Goal: Task Accomplishment & Management: Use online tool/utility

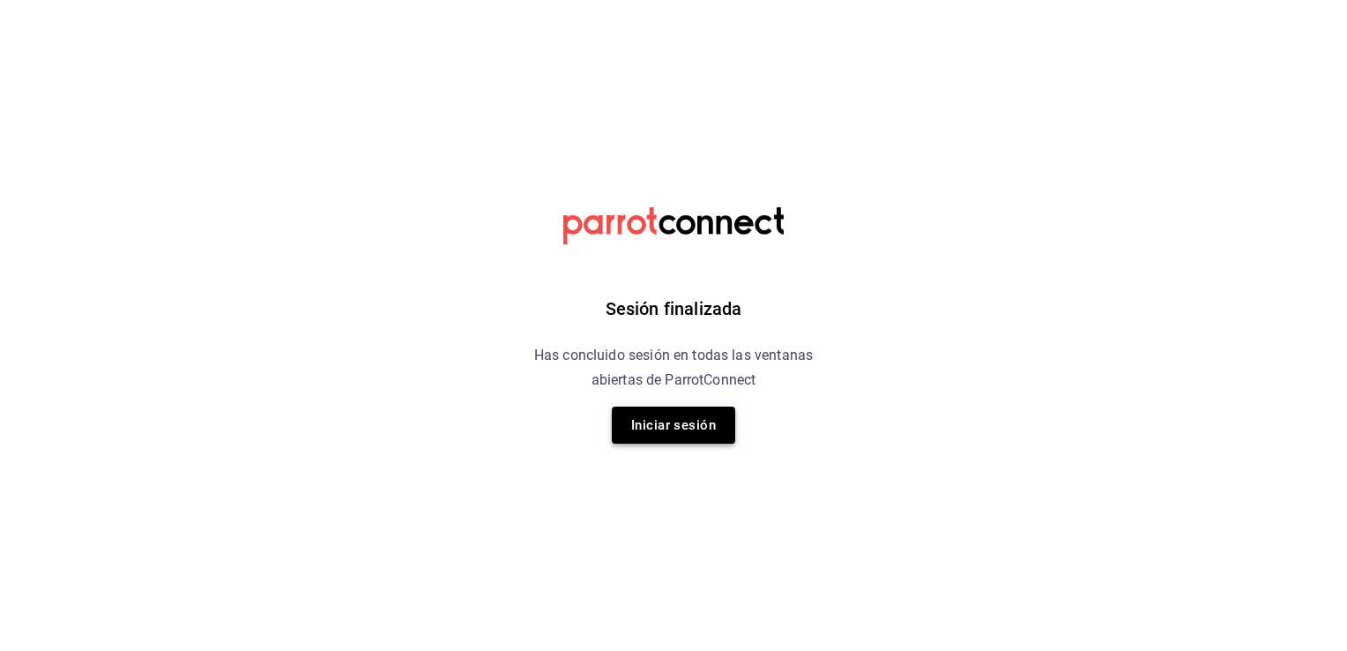
click at [691, 436] on button "Iniciar sesión" at bounding box center [673, 425] width 123 height 37
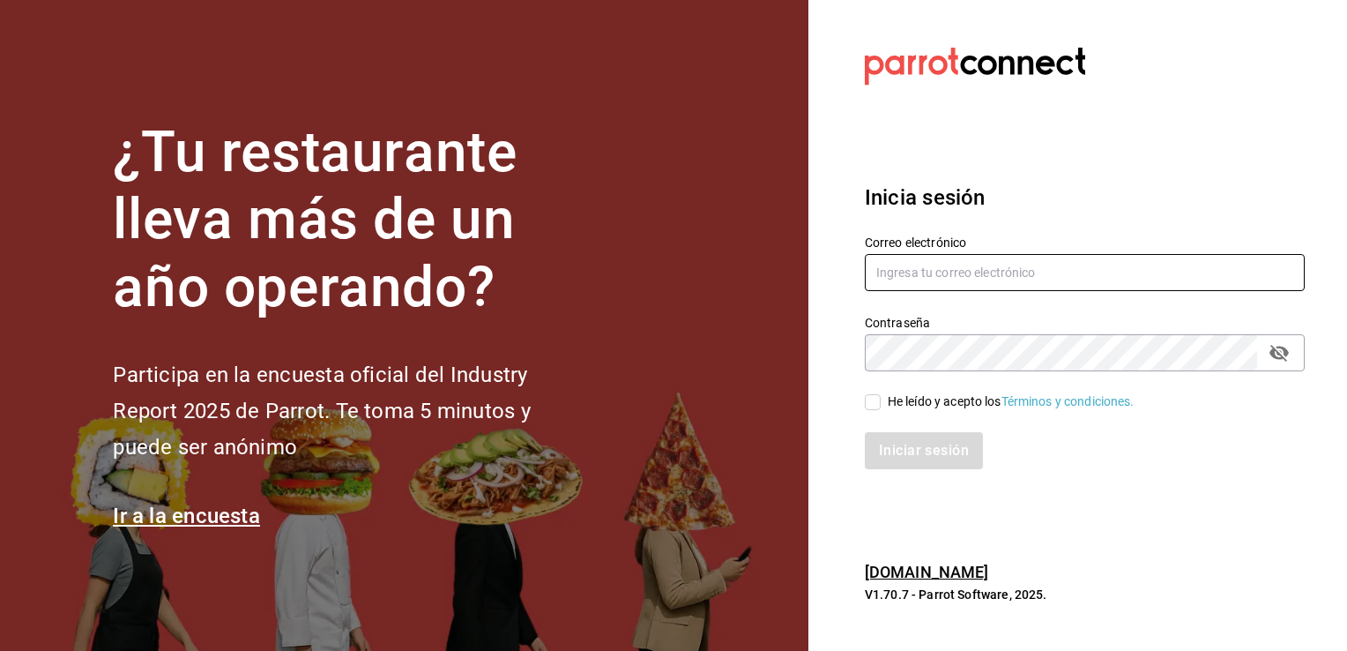
type input "[EMAIL_ADDRESS][DOMAIN_NAME]"
click at [870, 405] on input "He leído y acepto los Términos y condiciones." at bounding box center [873, 402] width 16 height 16
checkbox input "true"
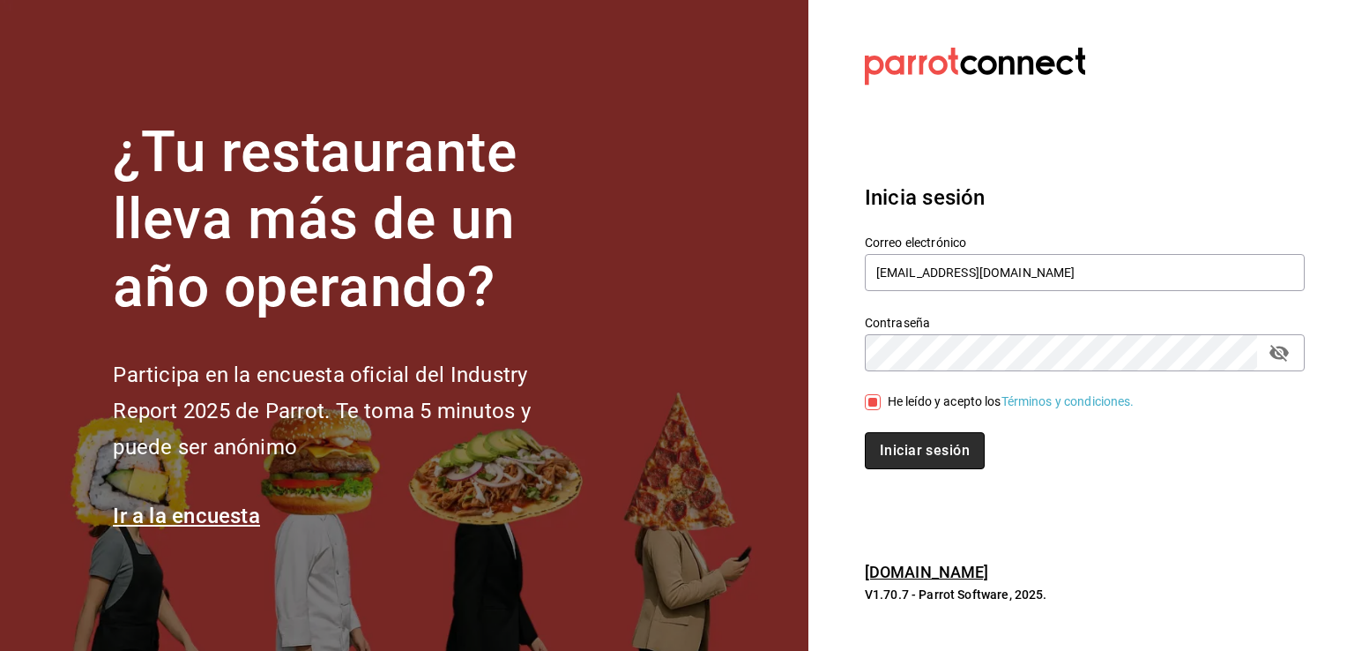
click at [921, 457] on button "Iniciar sesión" at bounding box center [925, 450] width 120 height 37
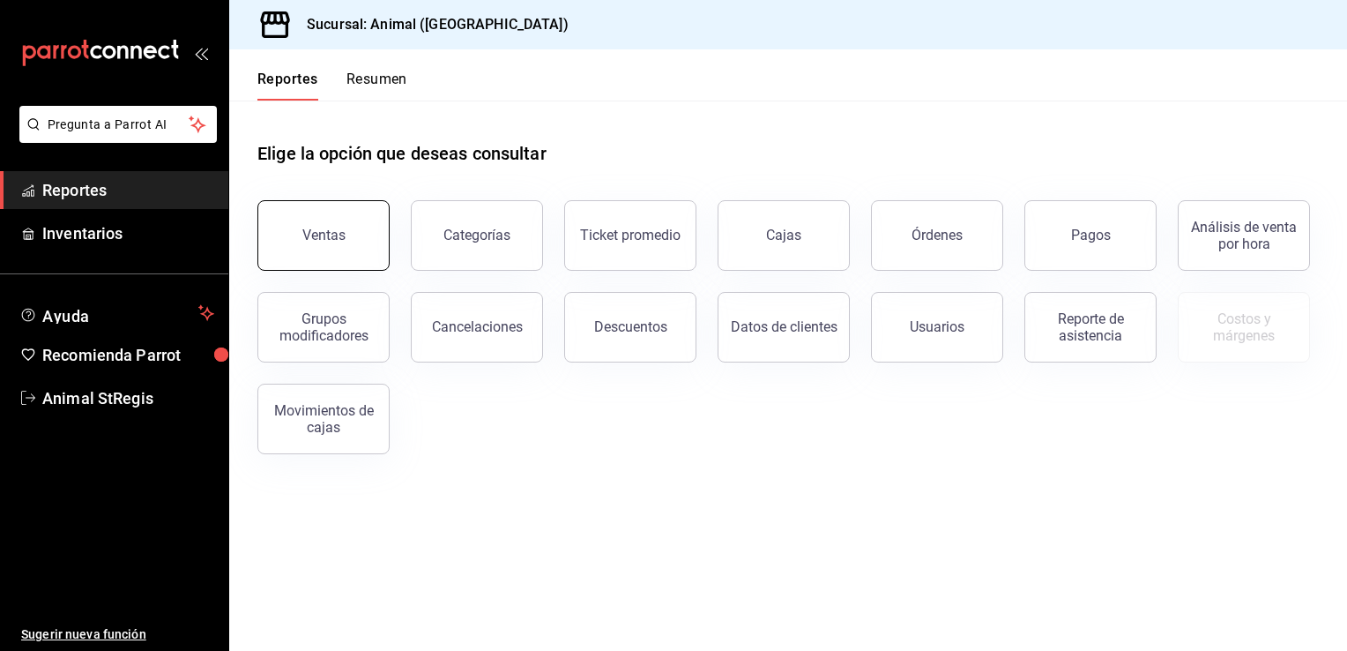
click at [344, 224] on button "Ventas" at bounding box center [324, 235] width 132 height 71
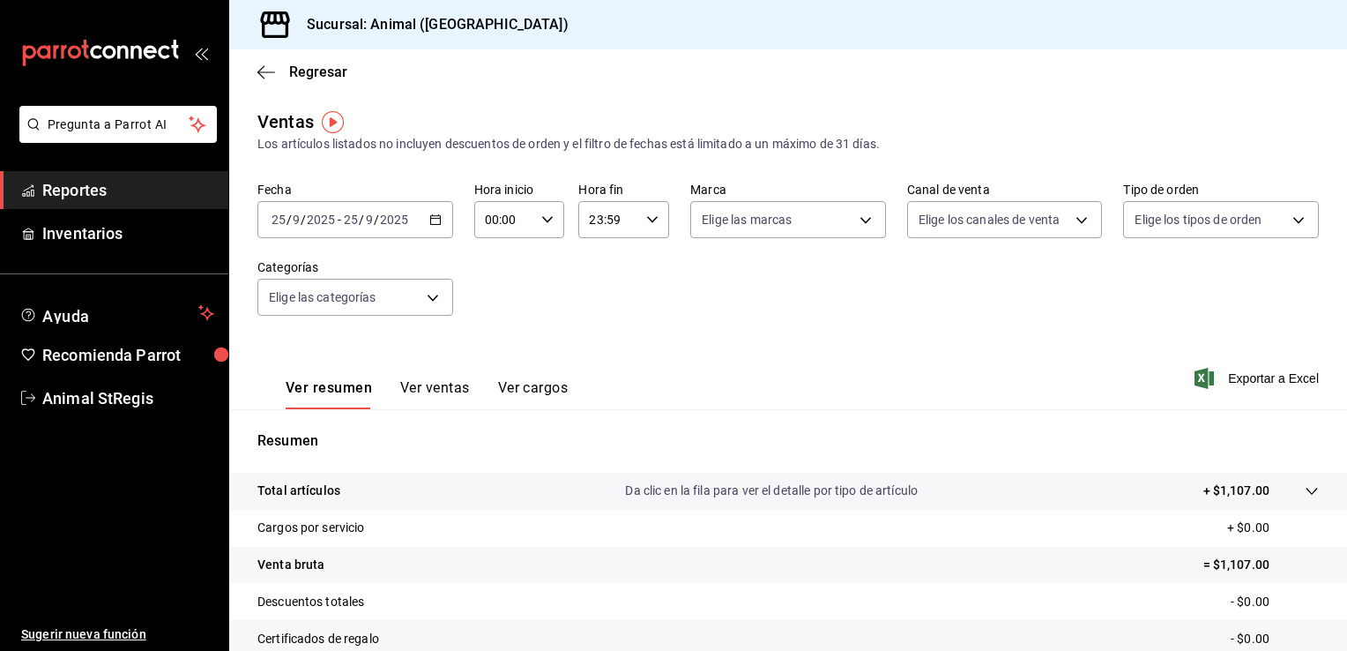
click at [430, 220] on icon "button" at bounding box center [435, 219] width 12 height 12
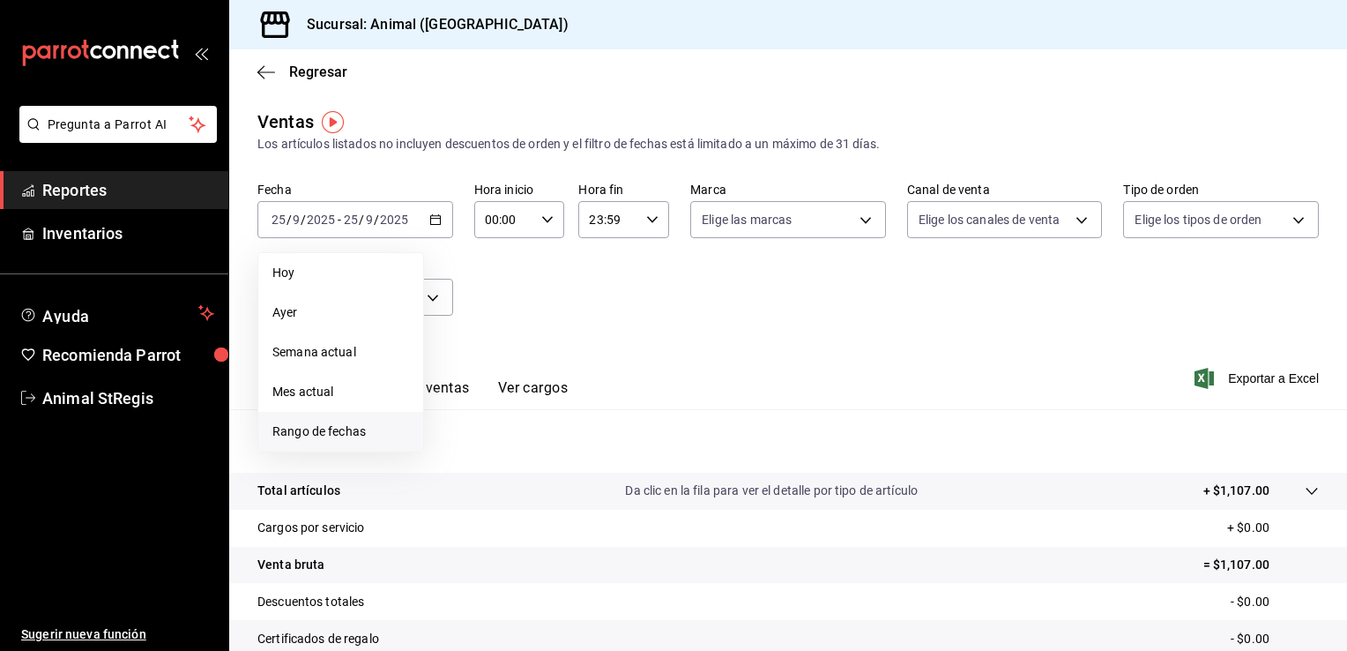
click at [310, 444] on li "Rango de fechas" at bounding box center [340, 432] width 165 height 40
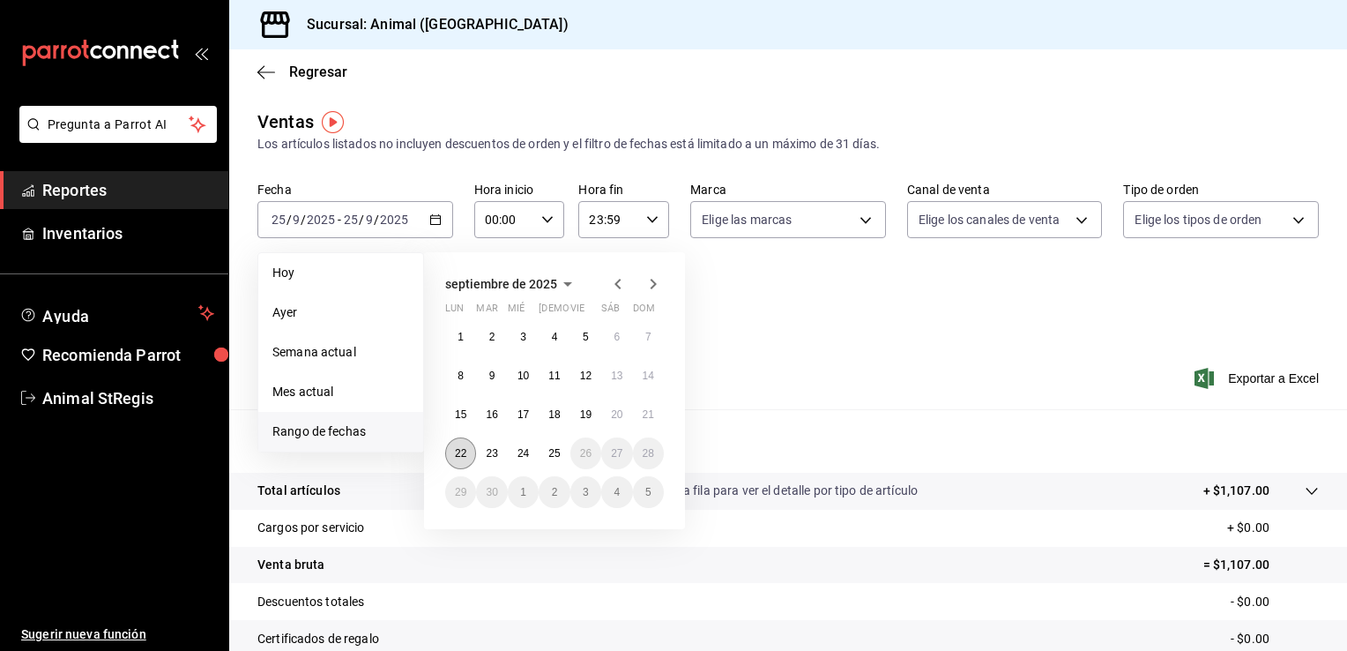
click at [458, 444] on button "22" at bounding box center [460, 453] width 31 height 32
click at [553, 449] on abbr "25" at bounding box center [554, 453] width 11 height 12
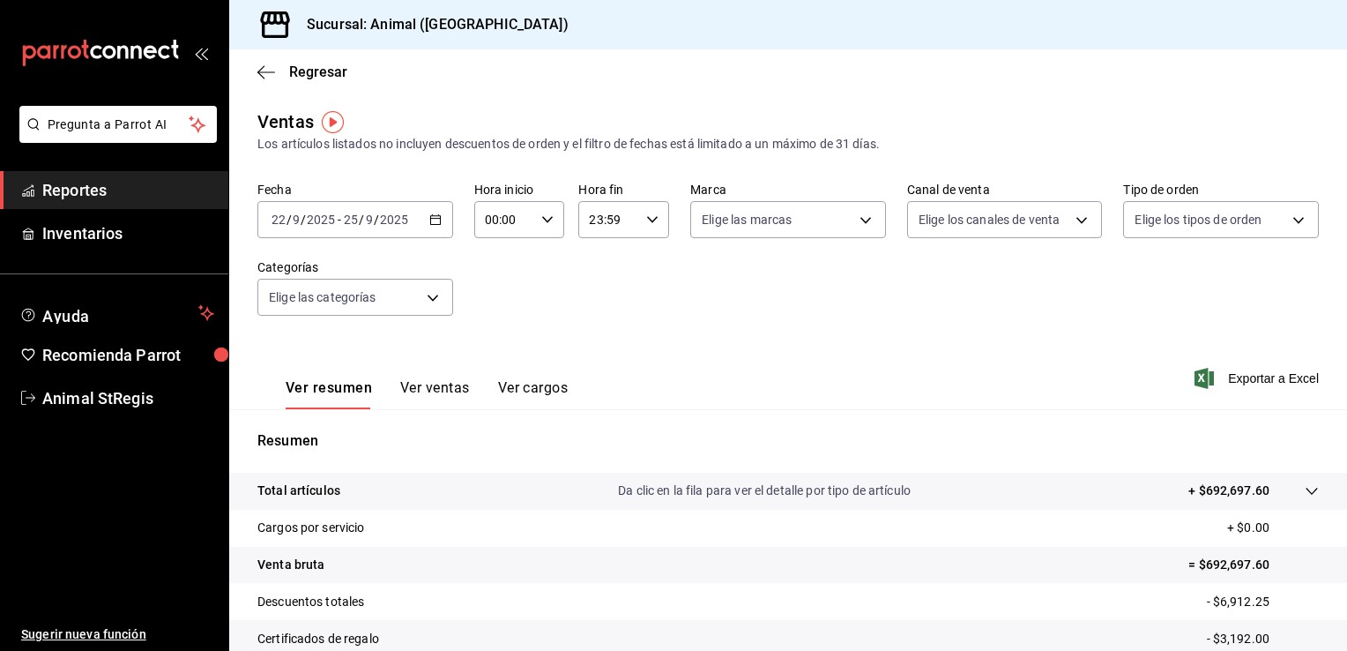
click at [547, 226] on div "00:00 Hora inicio" at bounding box center [519, 219] width 91 height 37
click at [494, 326] on span "05" at bounding box center [494, 324] width 17 height 14
type input "05:00"
click at [646, 226] on div at bounding box center [673, 325] width 1347 height 651
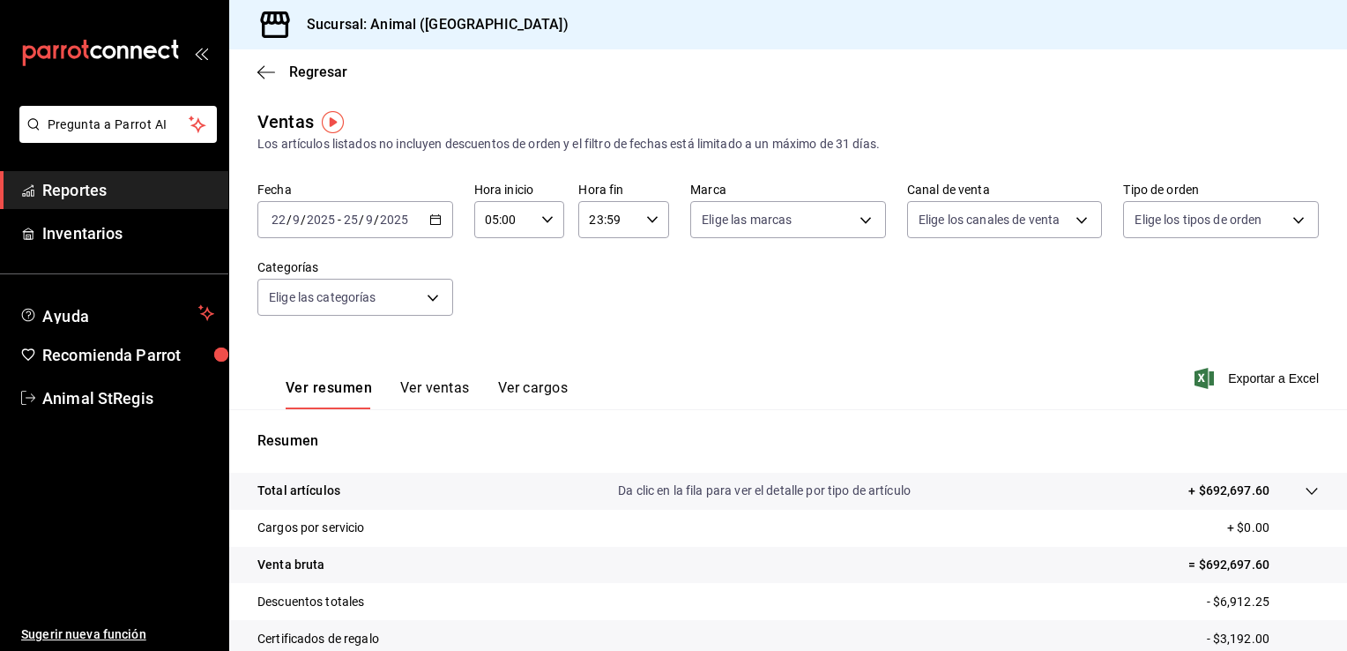
click at [646, 226] on div "23:59 Hora fin" at bounding box center [623, 219] width 91 height 37
click at [646, 226] on div at bounding box center [673, 325] width 1347 height 651
click at [788, 220] on body "Pregunta a Parrot AI Reportes Inventarios Ayuda Recomienda Parrot Animal StRegi…" at bounding box center [673, 325] width 1347 height 651
click at [794, 305] on li "Ver todas" at bounding box center [799, 286] width 226 height 52
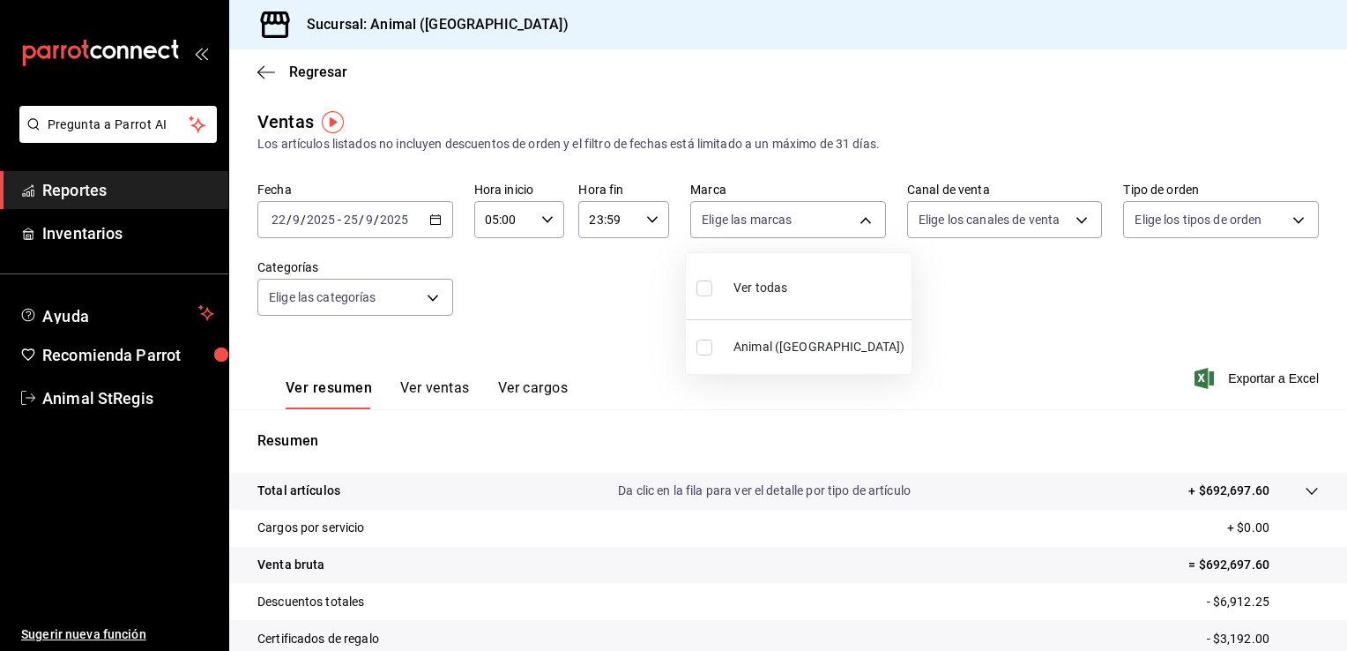
type input "3f39fcdc-c8c4-4fff-883a-47b345d9391c"
checkbox input "true"
click at [1076, 217] on div at bounding box center [673, 325] width 1347 height 651
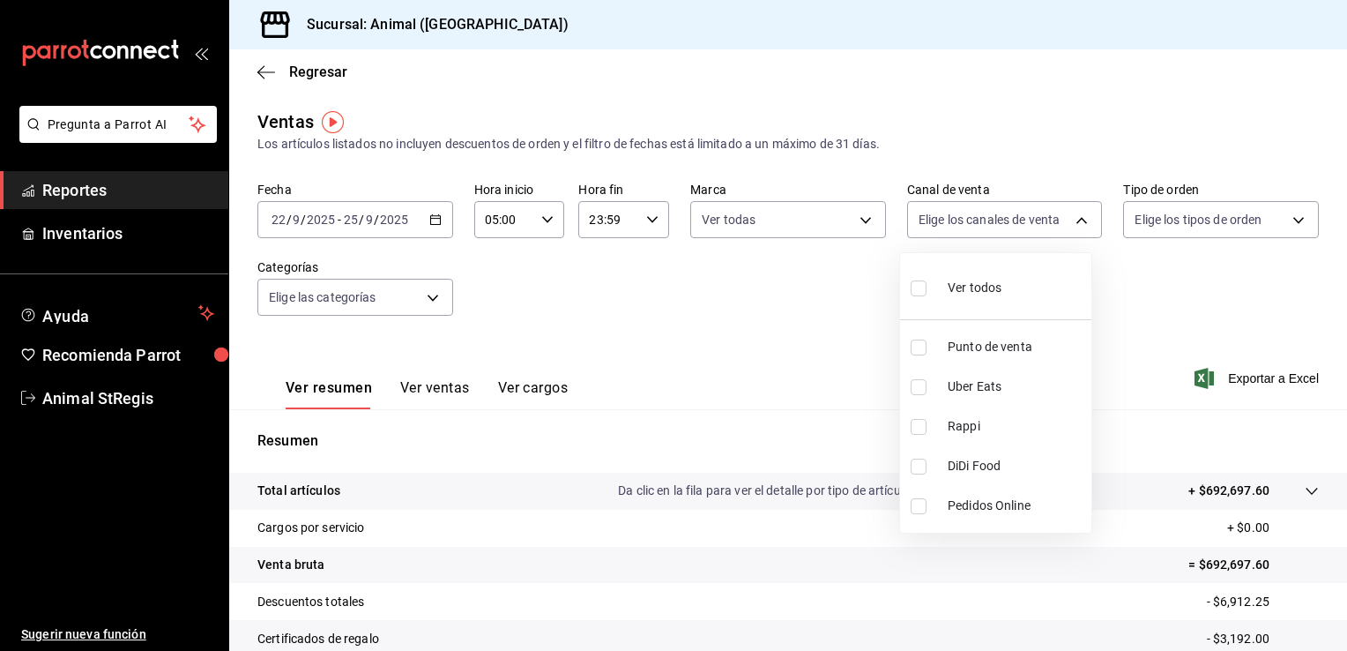
click at [1076, 217] on body "Pregunta a Parrot AI Reportes Inventarios Ayuda Recomienda Parrot Animal StRegi…" at bounding box center [673, 325] width 1347 height 651
click at [1009, 282] on li "Ver todos" at bounding box center [995, 286] width 191 height 52
type input "PARROT,UBER_EATS,RAPPI,DIDI_FOOD,ONLINE"
checkbox input "true"
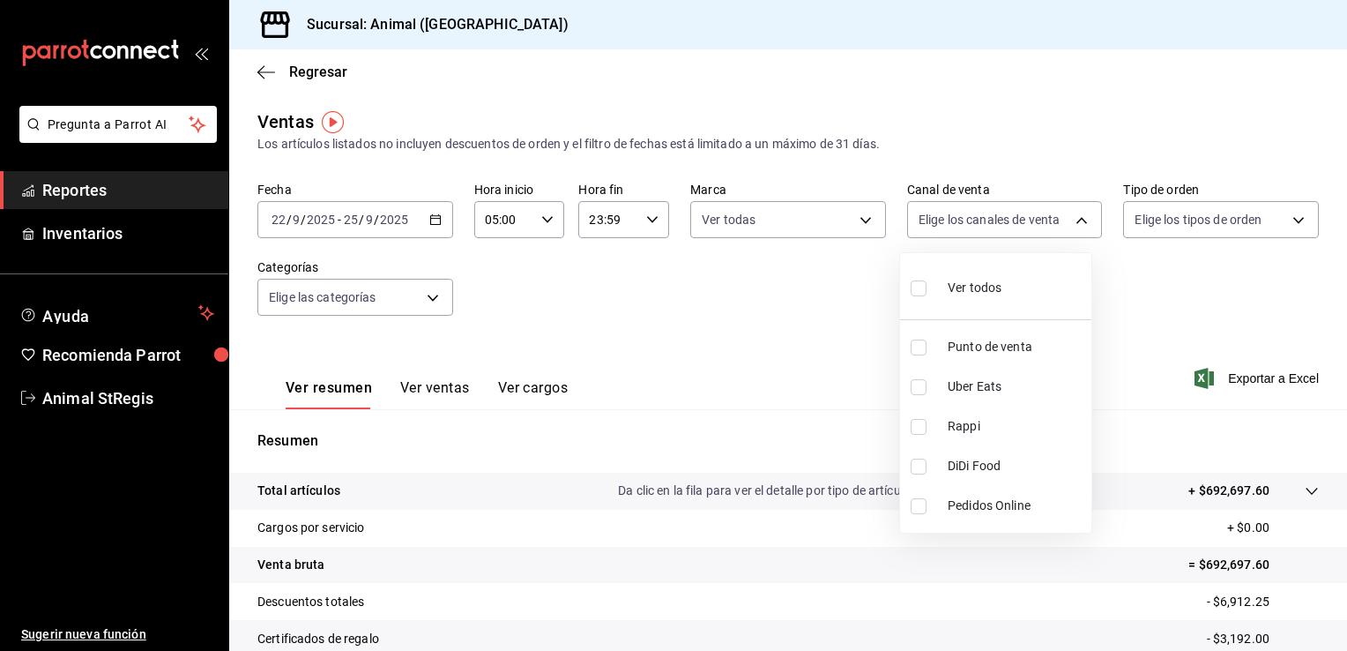
checkbox input "true"
click at [1280, 224] on div at bounding box center [673, 325] width 1347 height 651
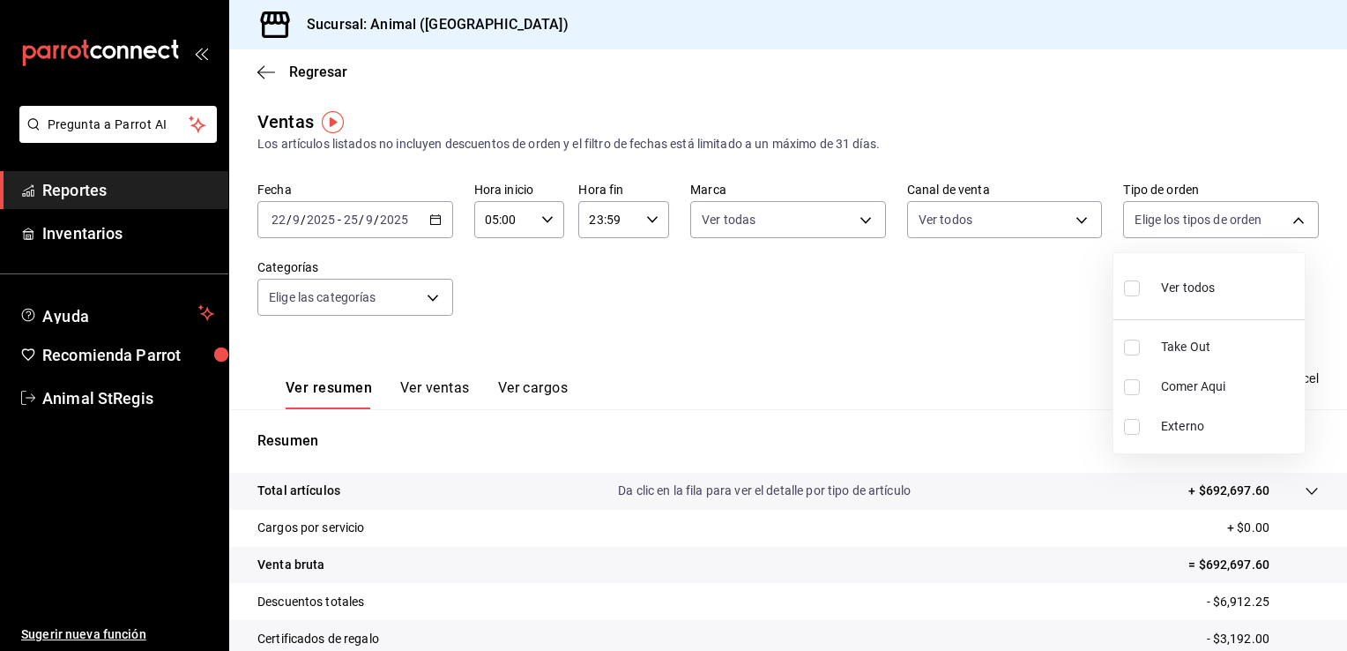
click at [1280, 224] on body "Pregunta a Parrot AI Reportes Inventarios Ayuda Recomienda Parrot Animal StRegi…" at bounding box center [673, 325] width 1347 height 651
click at [1244, 273] on li "Ver todos" at bounding box center [1209, 286] width 191 height 52
type input "3f245141-8cb2-4099-bf0f-bc16ed99609a,be50bec9-a7ef-41cc-9154-7015b9ad380c,EXTER…"
checkbox input "true"
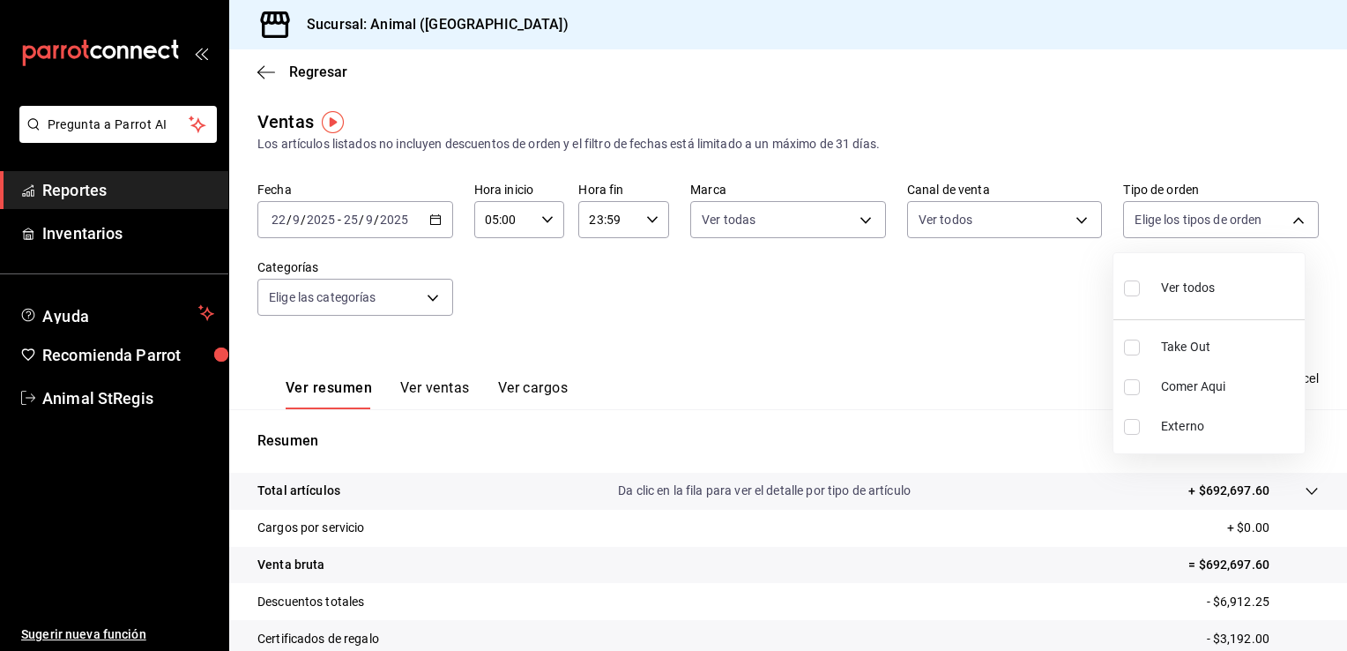
checkbox input "true"
click at [421, 305] on div at bounding box center [673, 325] width 1347 height 651
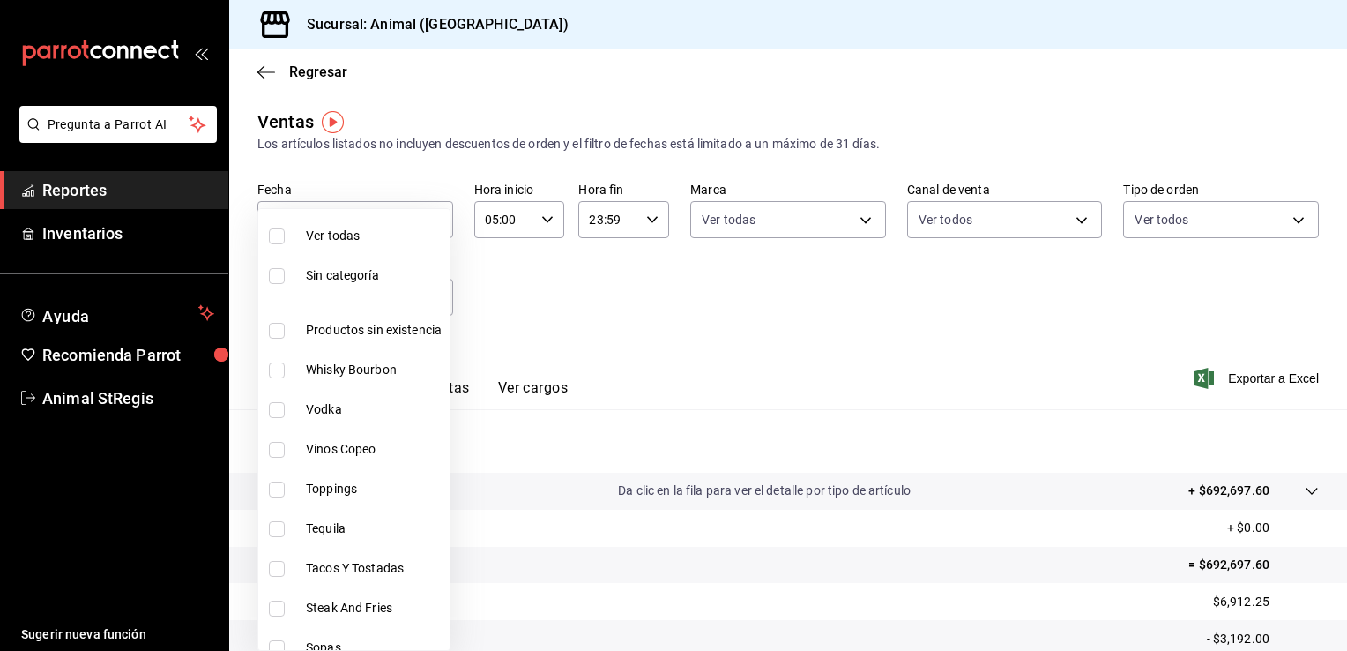
click at [421, 305] on body "Pregunta a Parrot AI Reportes Inventarios Ayuda Recomienda Parrot Animal StRegi…" at bounding box center [673, 325] width 1347 height 651
click at [375, 233] on span "Ver todas" at bounding box center [374, 236] width 137 height 19
type input "ab590da7-d0c4-47a8-ac4f-44aecaaca930,928f1d8c-49b4-4cad-a5c8-35f7885dcb7c,2440b…"
checkbox input "true"
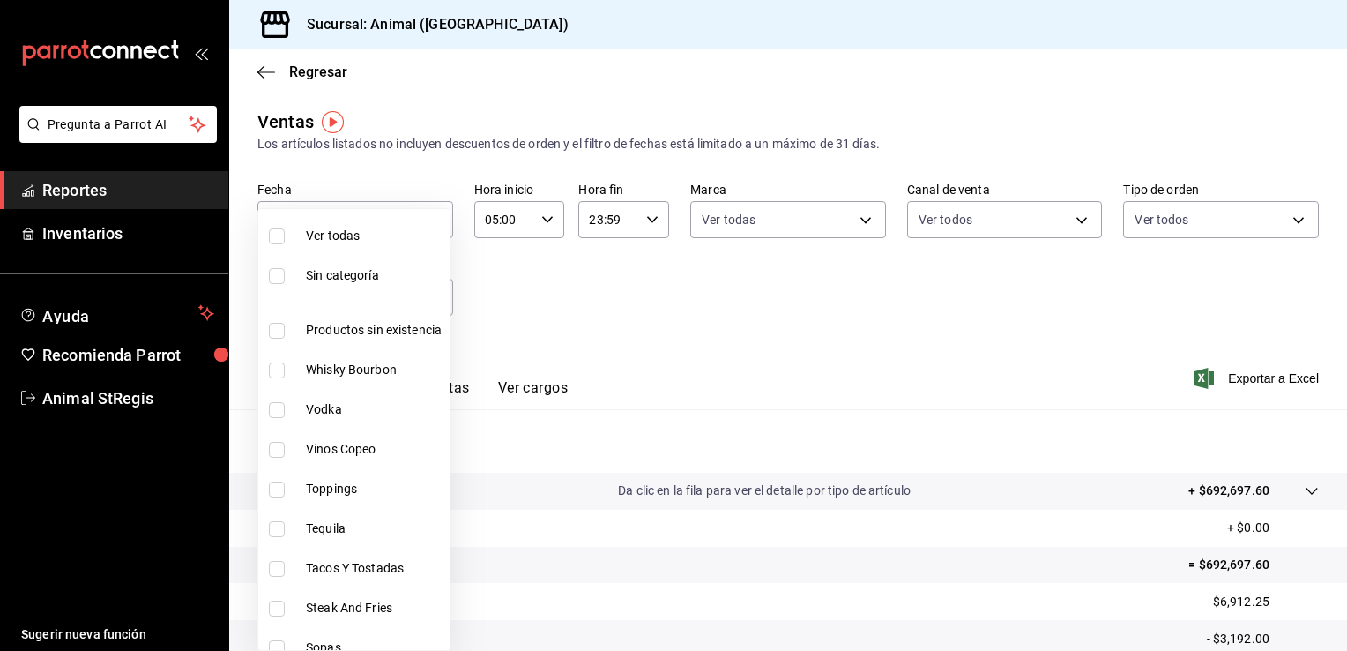
checkbox input "true"
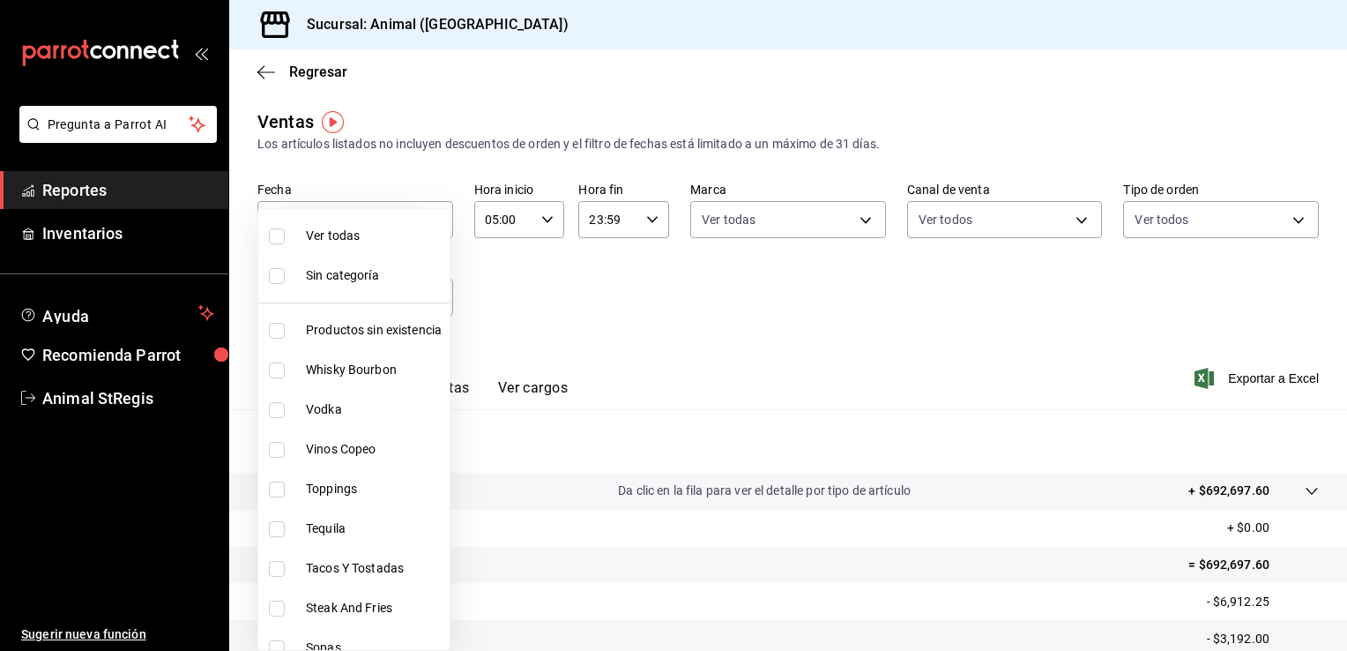
checkbox input "true"
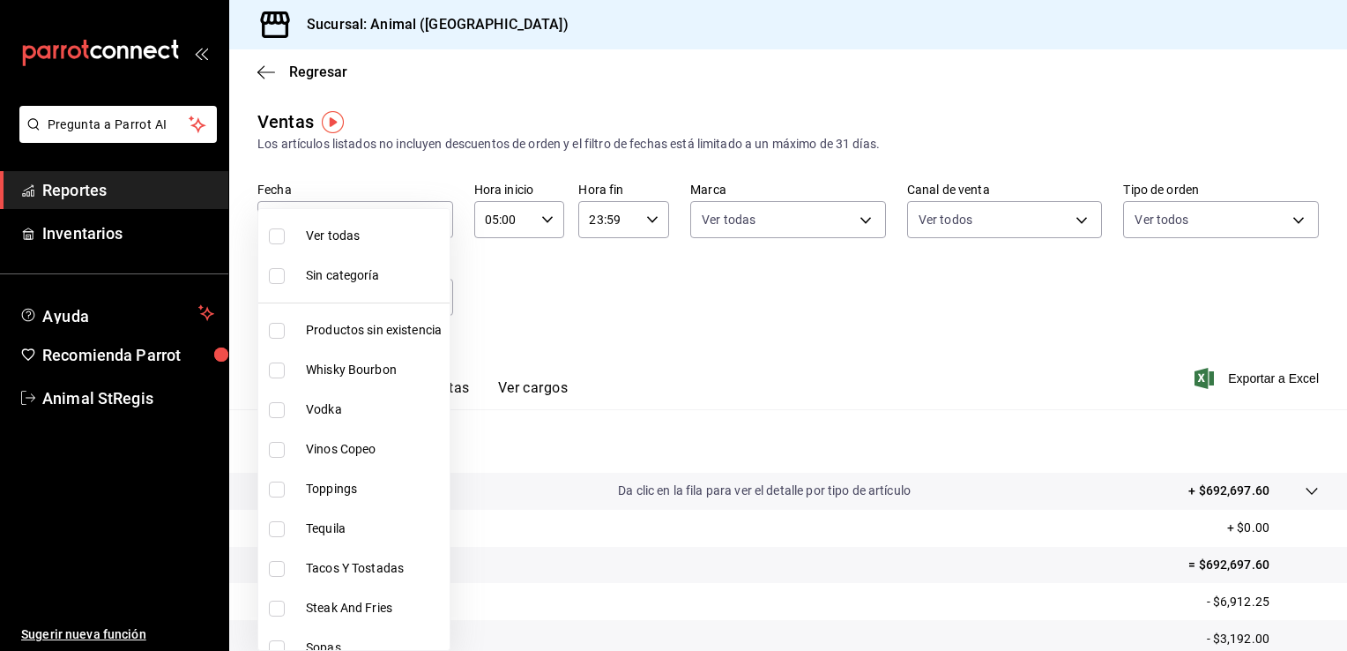
checkbox input "true"
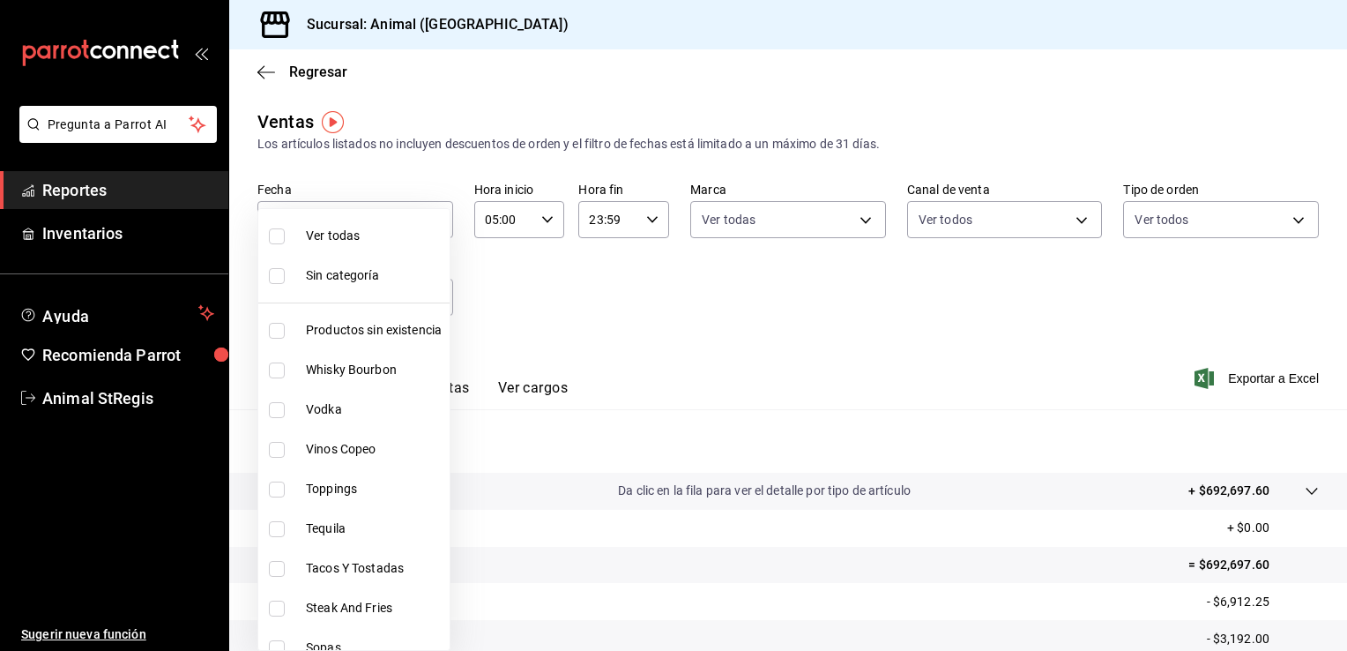
checkbox input "true"
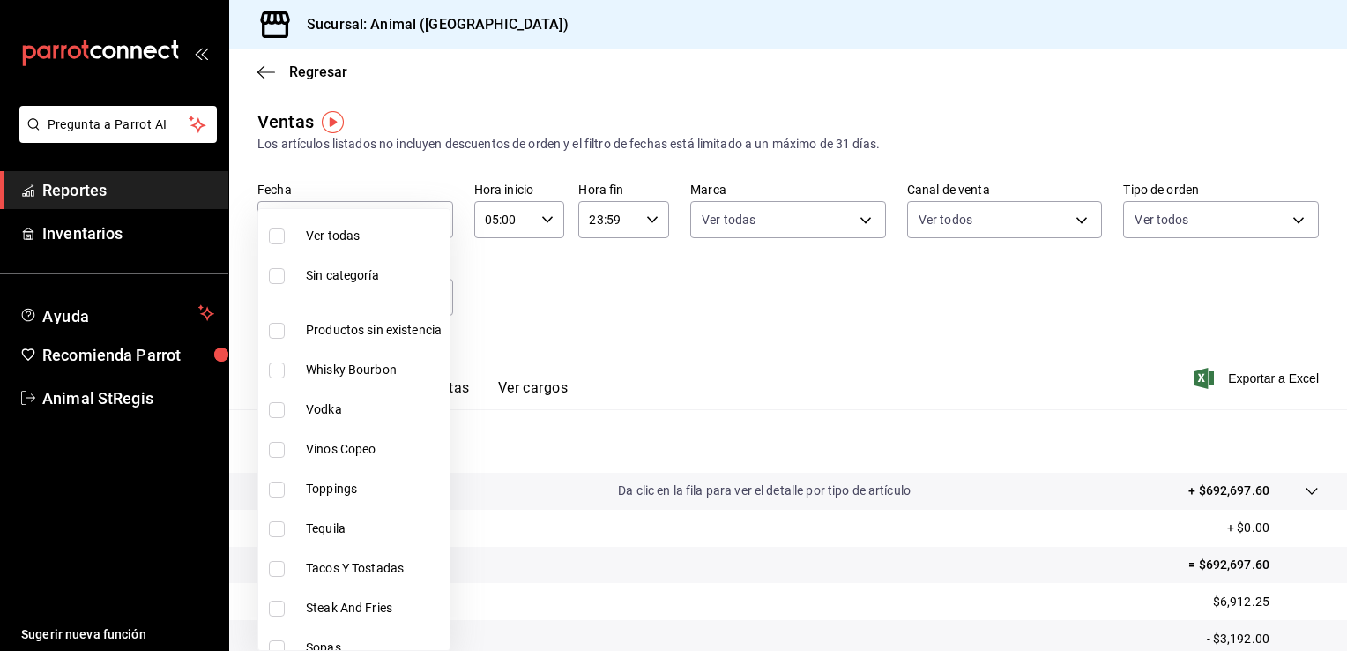
checkbox input "true"
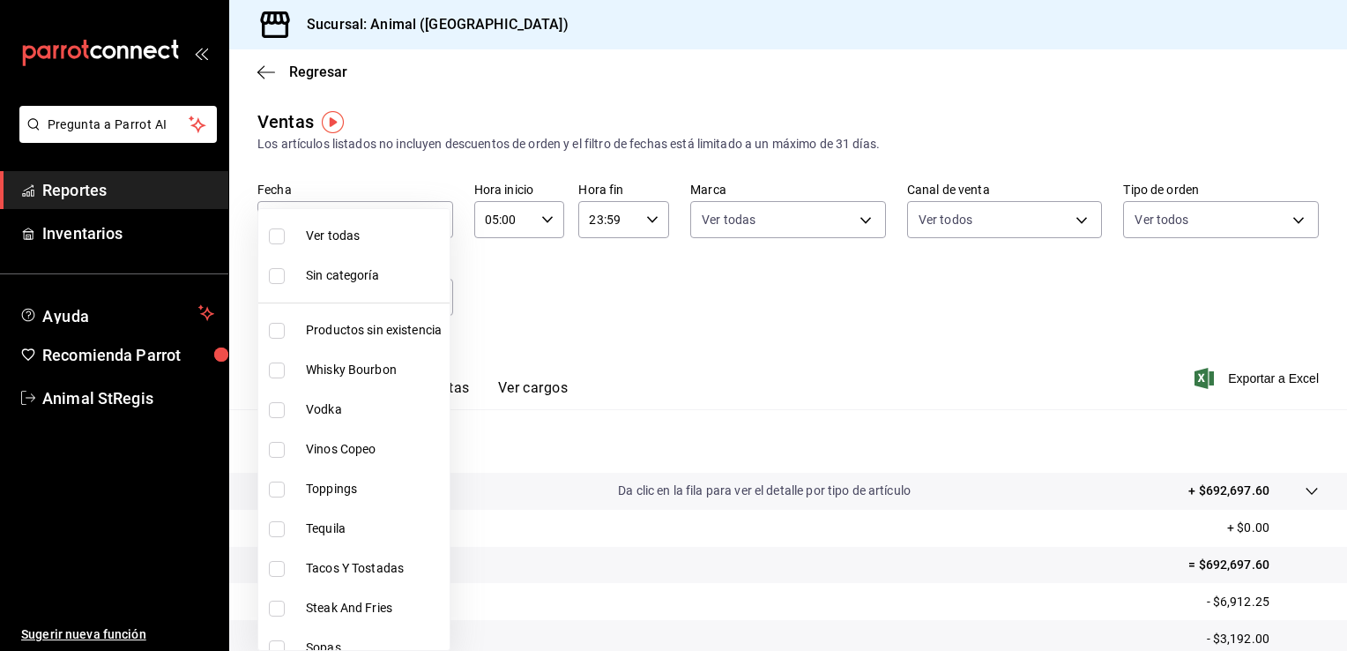
checkbox input "true"
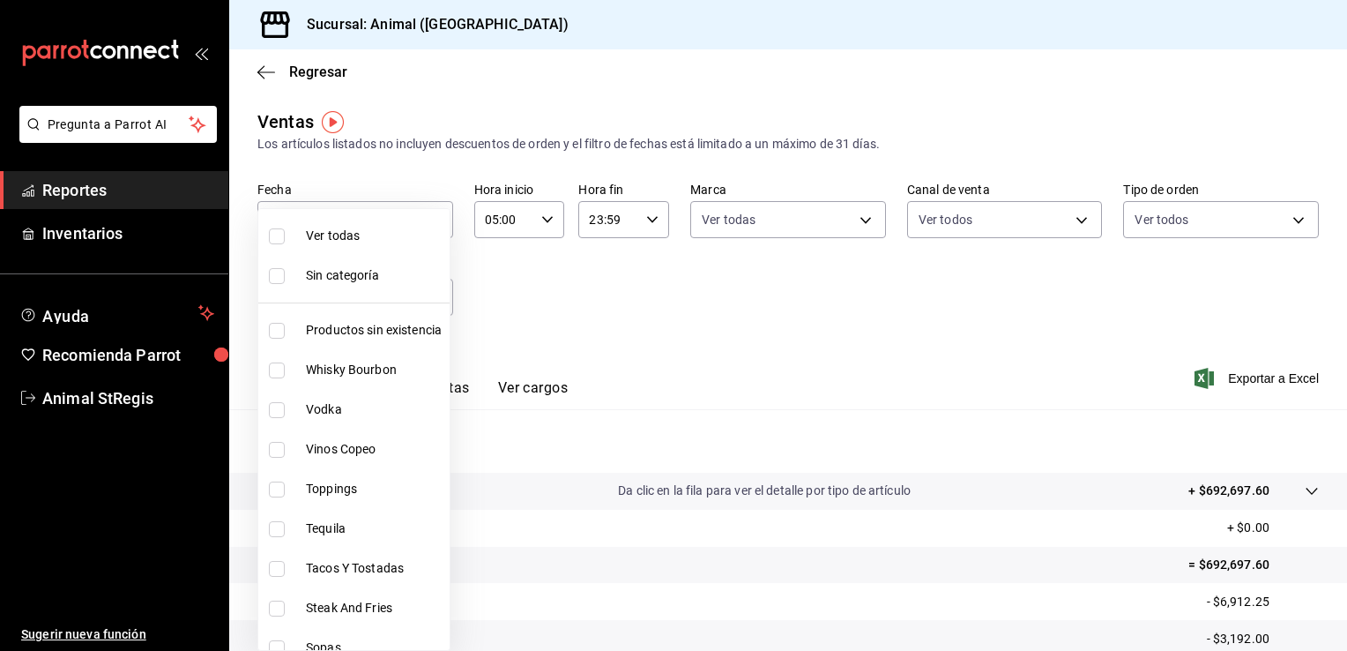
checkbox input "true"
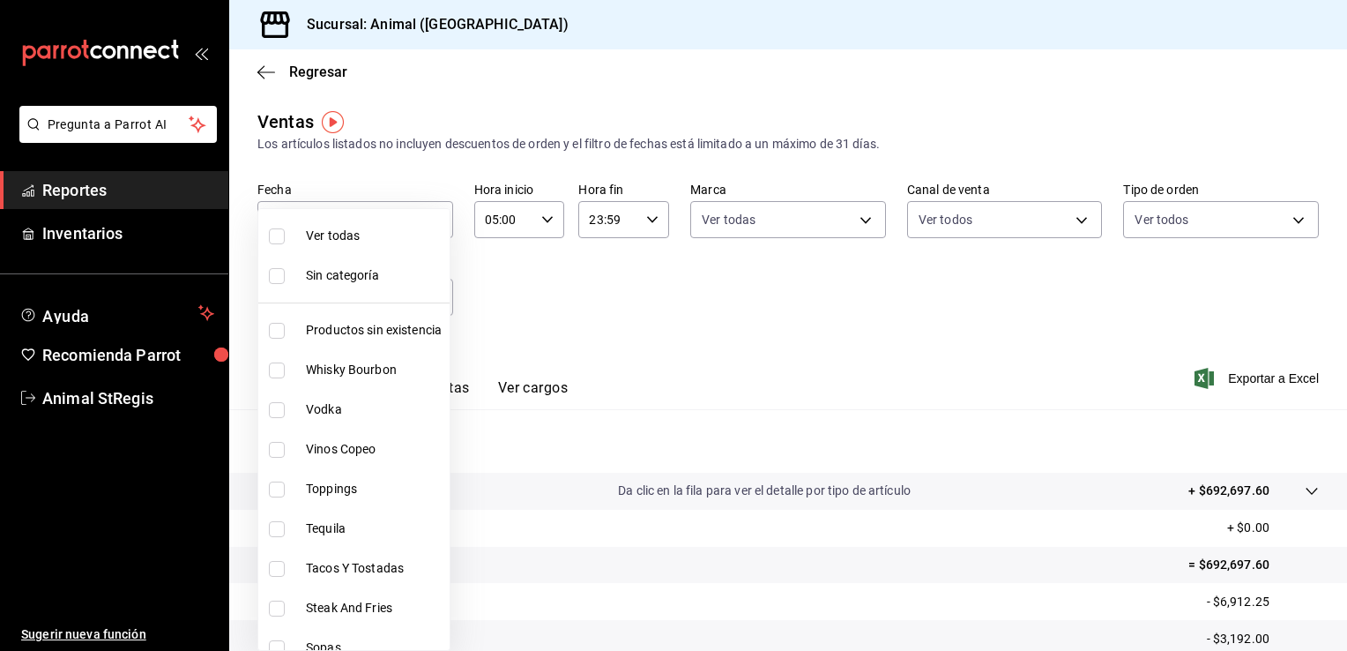
checkbox input "true"
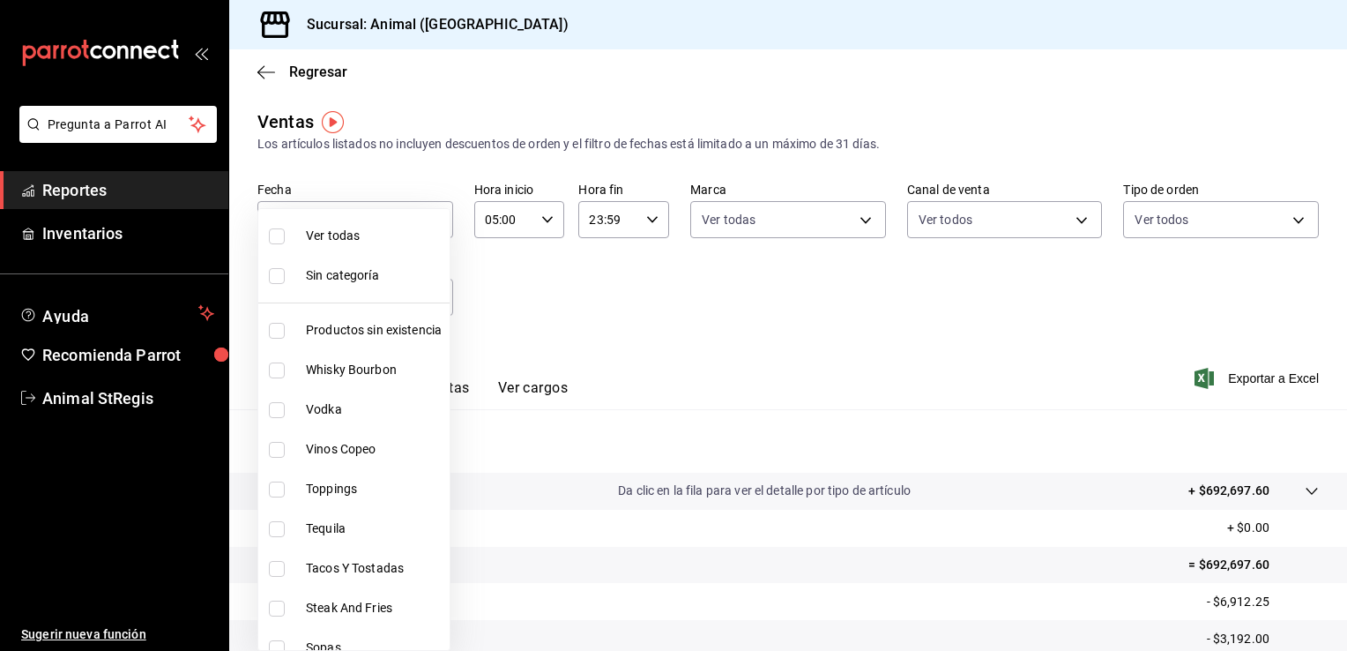
checkbox input "true"
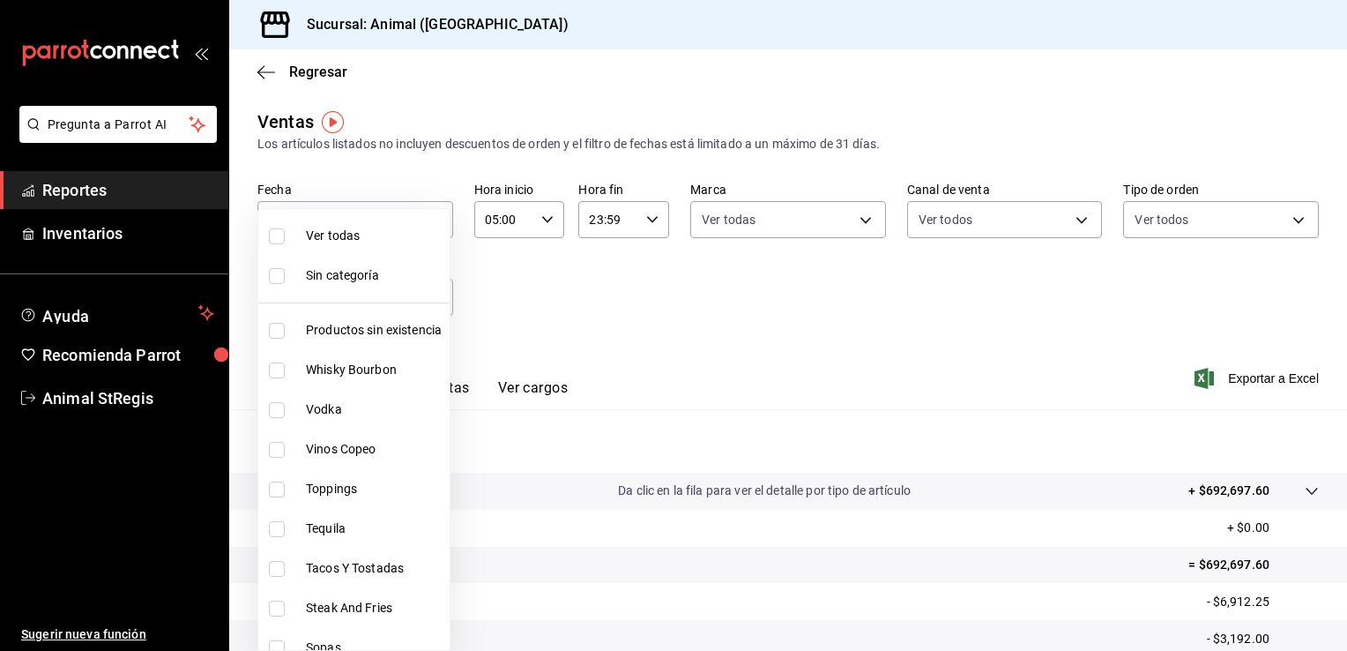
checkbox input "true"
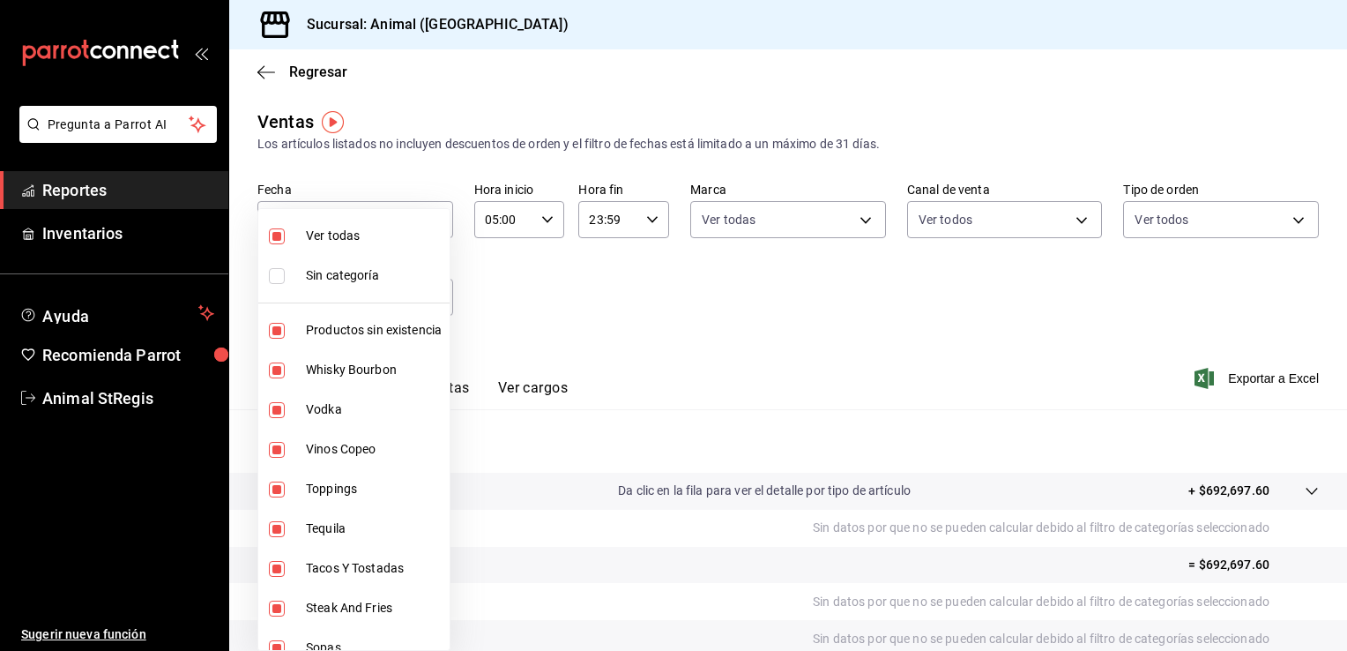
click at [646, 312] on div at bounding box center [673, 325] width 1347 height 651
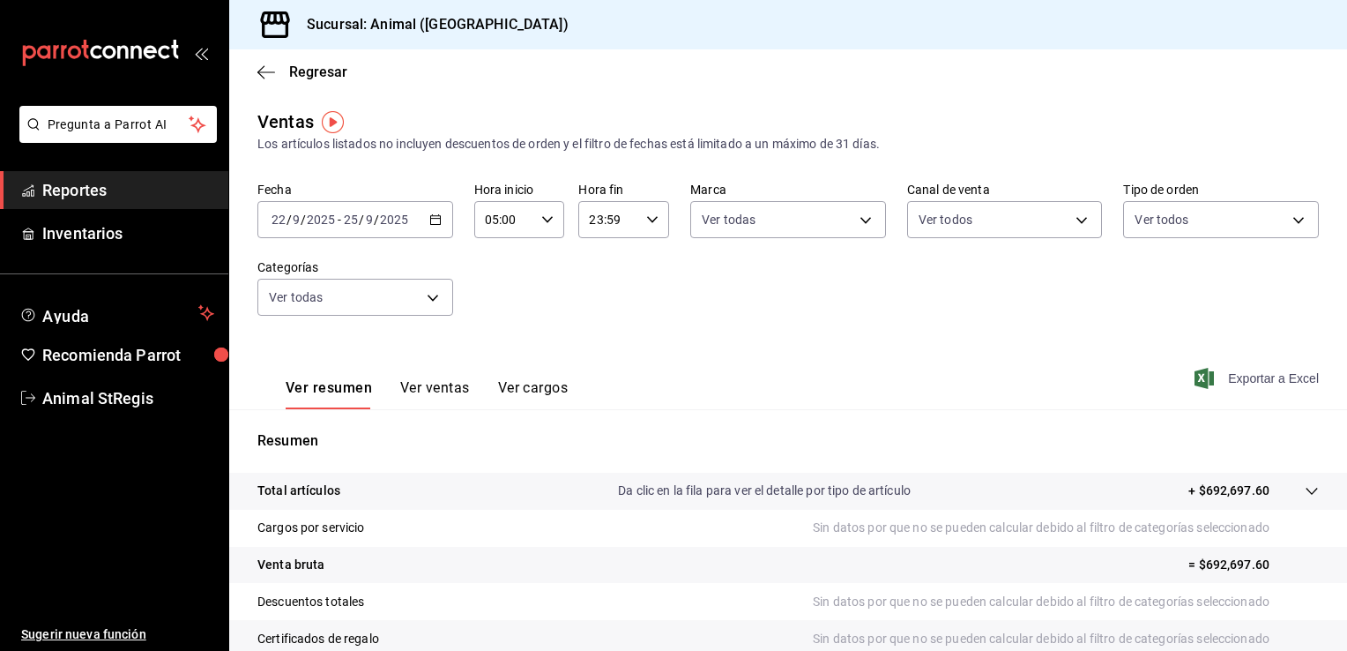
click at [1284, 374] on span "Exportar a Excel" at bounding box center [1258, 378] width 121 height 21
